Goal: Check status: Check status

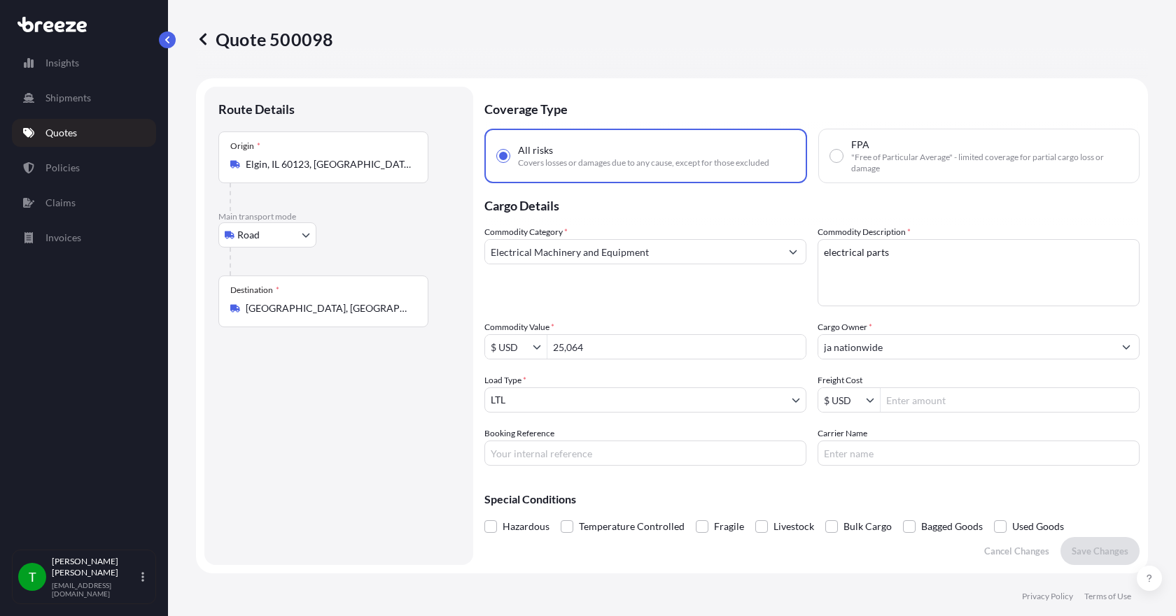
select select "Road"
select select "1"
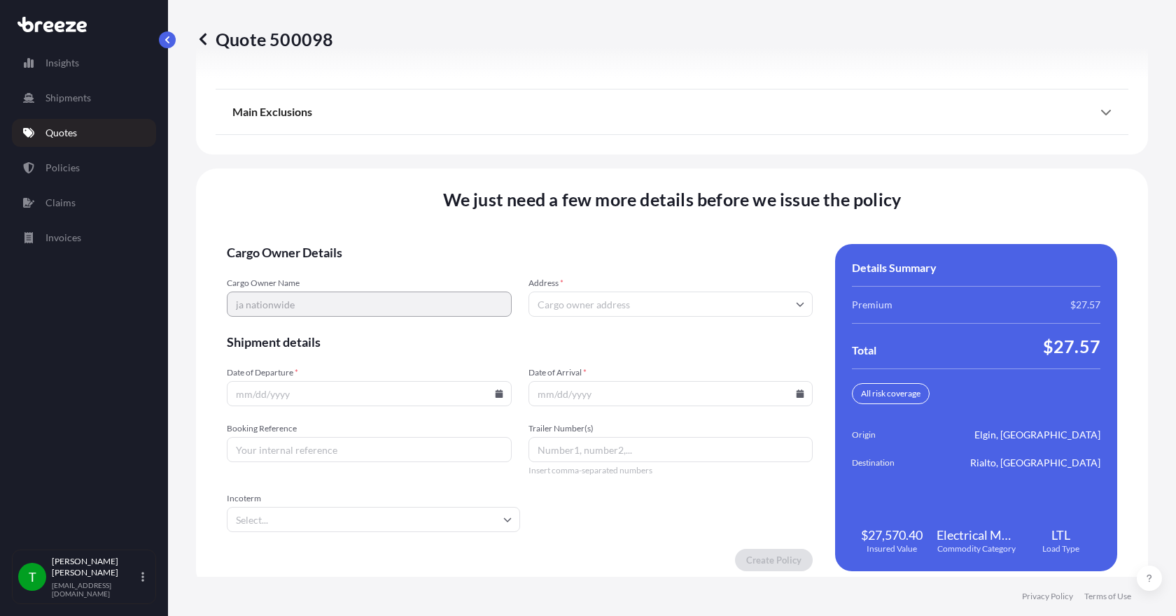
scroll to position [1833, 0]
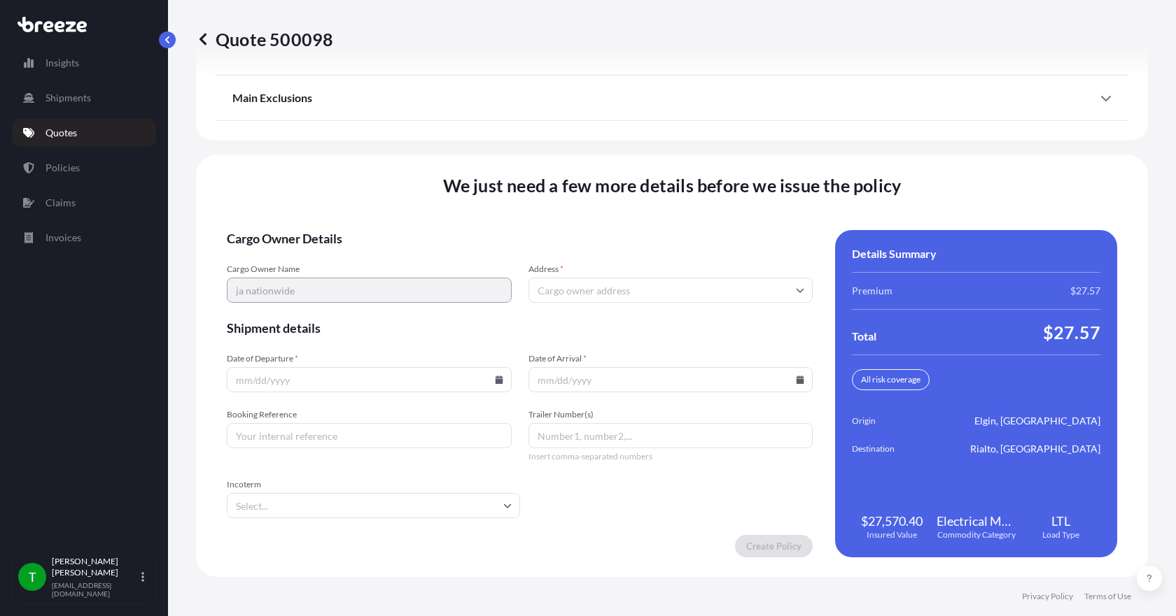
click at [573, 286] on input "Address *" at bounding box center [670, 290] width 285 height 25
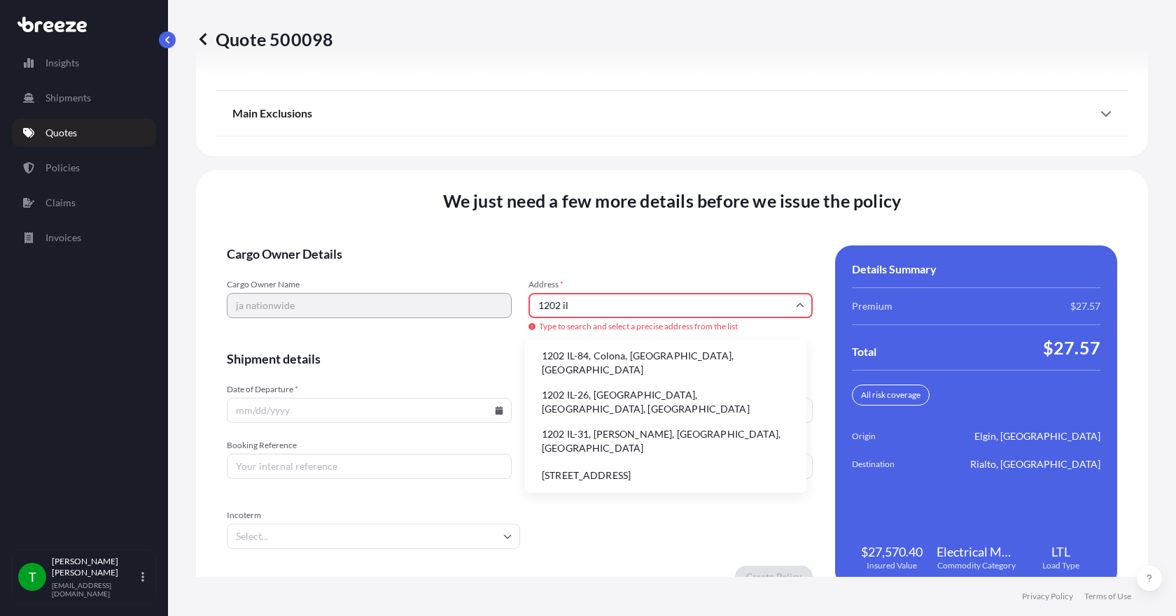
click at [628, 423] on li "1202 IL-31, [PERSON_NAME], [GEOGRAPHIC_DATA], [GEOGRAPHIC_DATA]" at bounding box center [665, 441] width 270 height 36
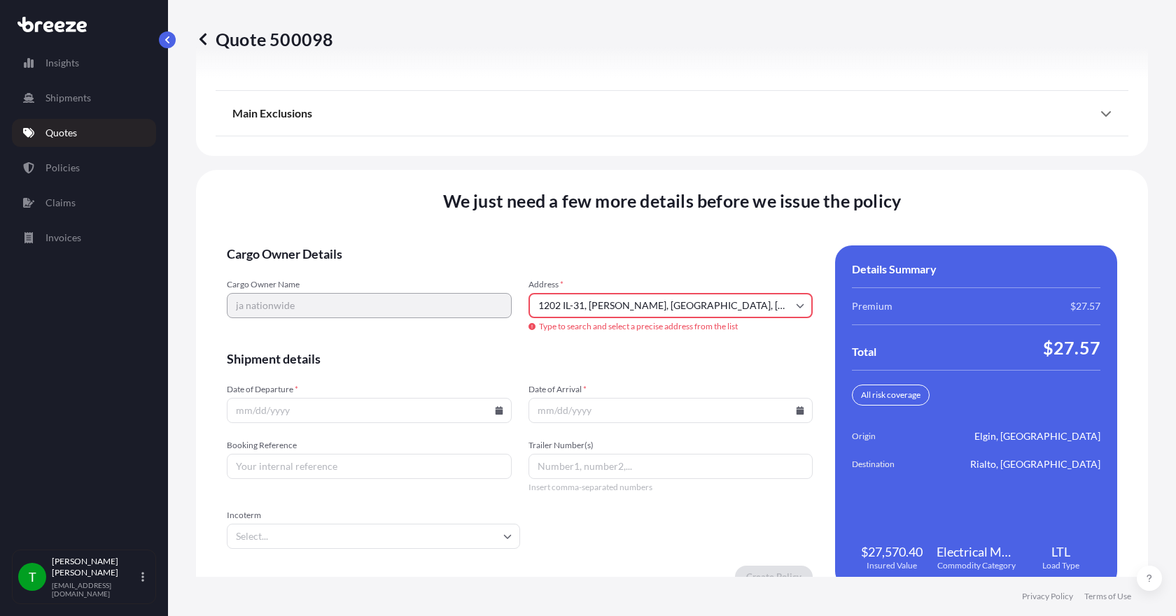
type input "[STREET_ADDRESS][PERSON_NAME]"
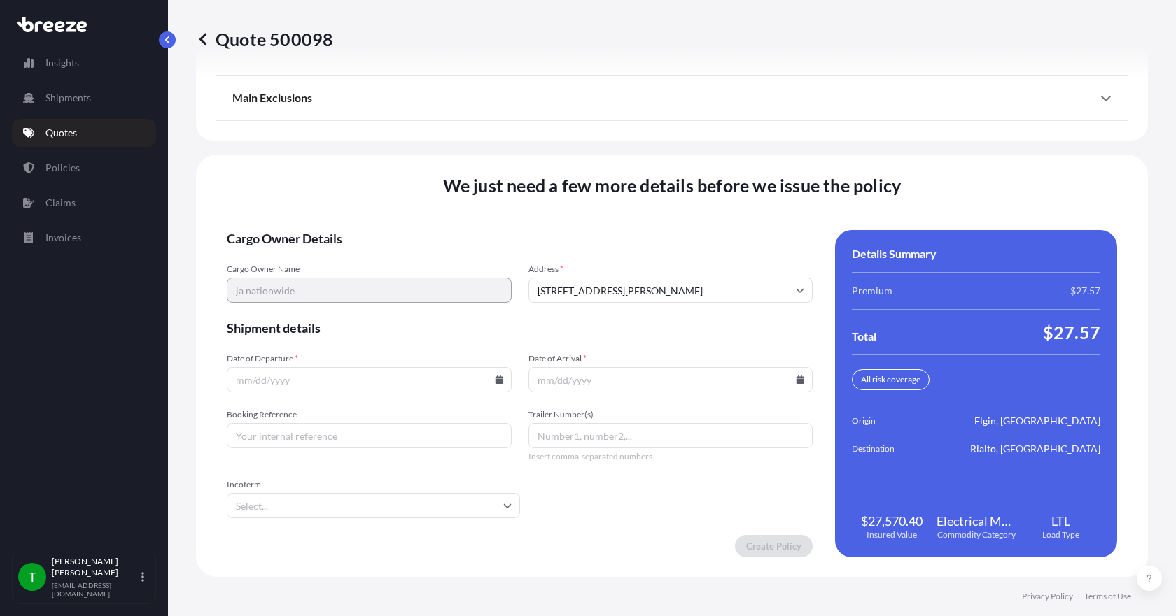
click at [495, 381] on icon at bounding box center [499, 380] width 8 height 8
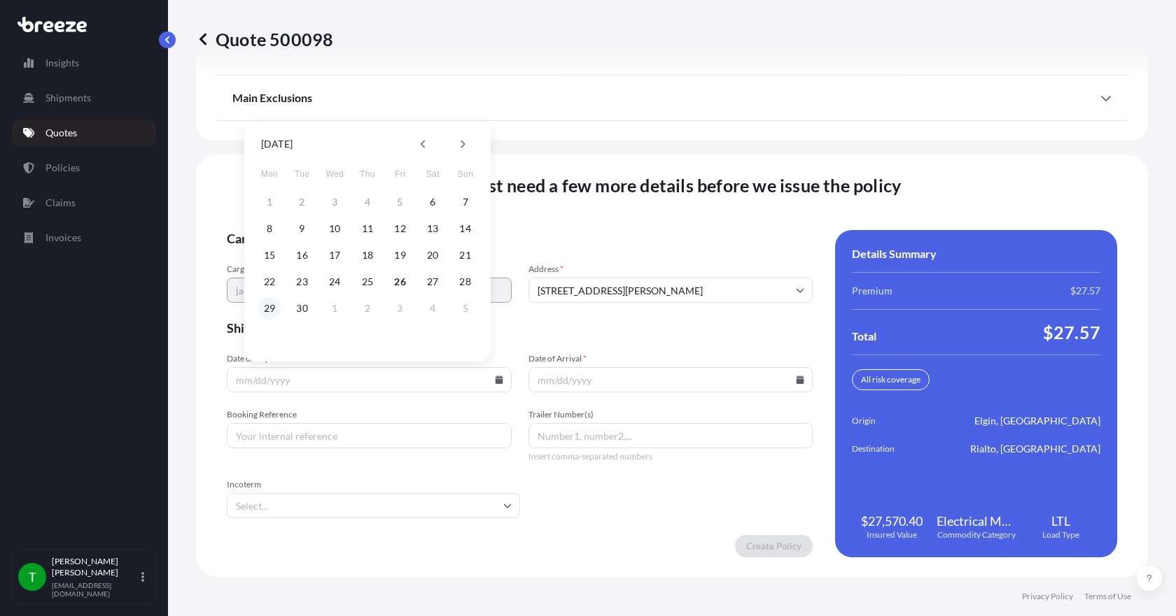
click at [273, 304] on button "29" at bounding box center [269, 308] width 22 height 22
type input "[DATE]"
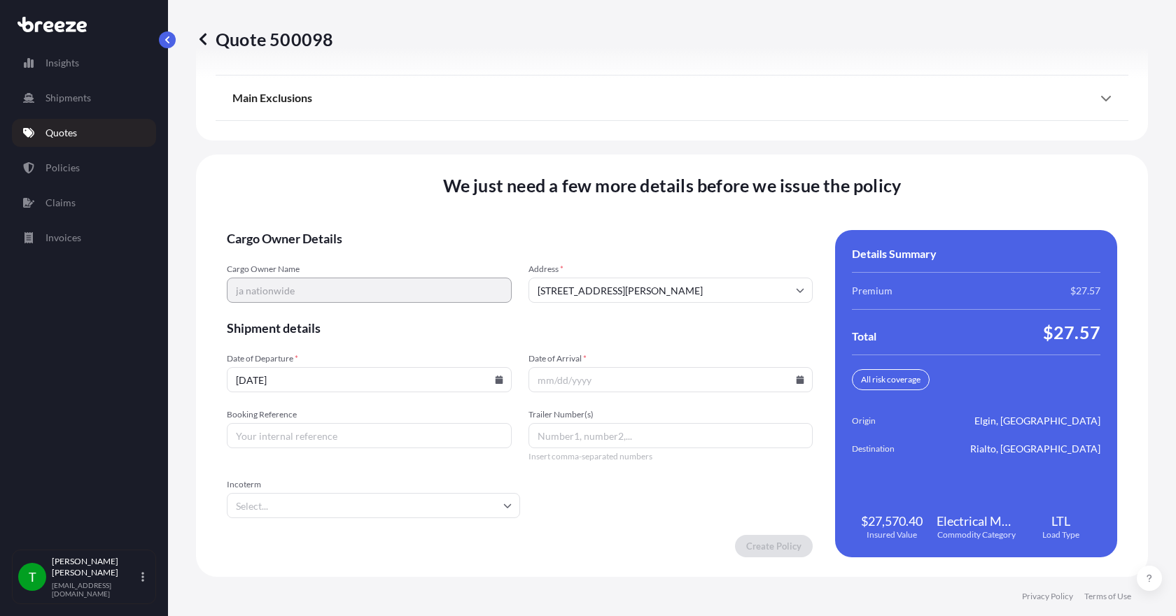
click at [796, 378] on icon at bounding box center [800, 380] width 8 height 8
click at [757, 145] on button at bounding box center [760, 144] width 22 height 22
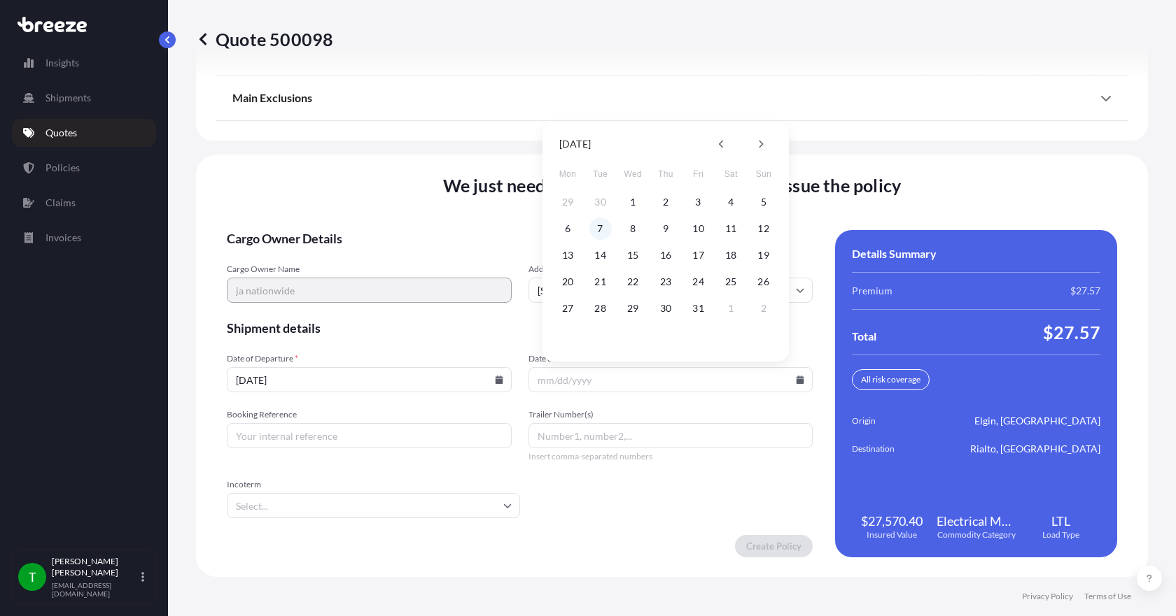
click at [603, 227] on button "7" at bounding box center [600, 229] width 22 height 22
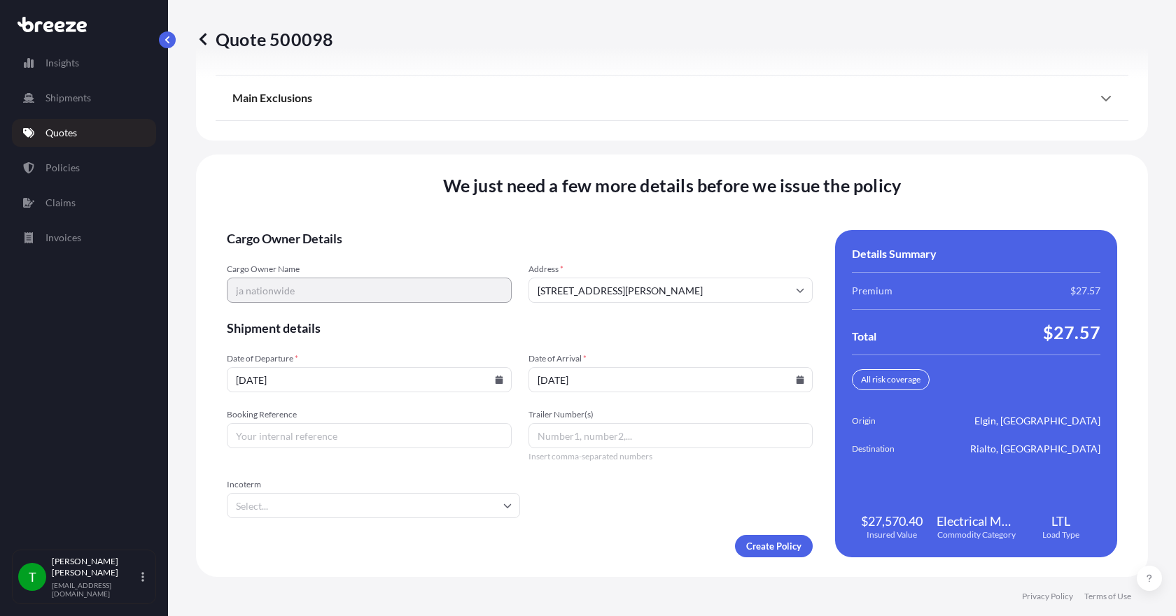
type input "[DATE]"
click at [415, 431] on input "Booking Reference" at bounding box center [369, 435] width 285 height 25
click at [365, 430] on input "Booking Reference" at bounding box center [369, 435] width 285 height 25
type input "350274"
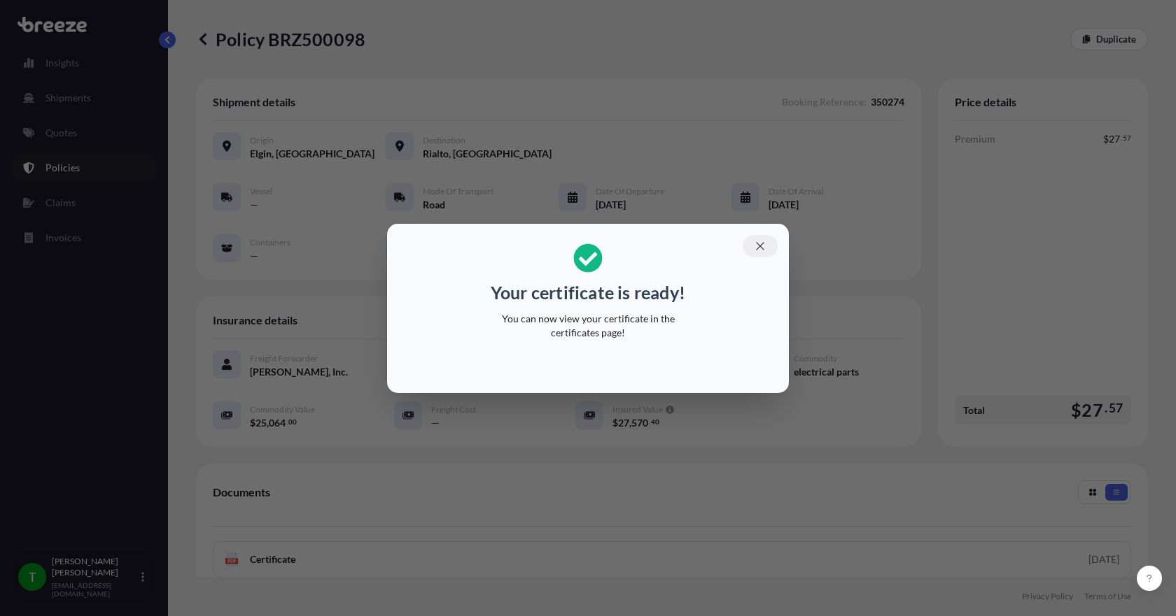
click at [758, 248] on icon "button" at bounding box center [760, 246] width 8 height 8
